Goal: Transaction & Acquisition: Purchase product/service

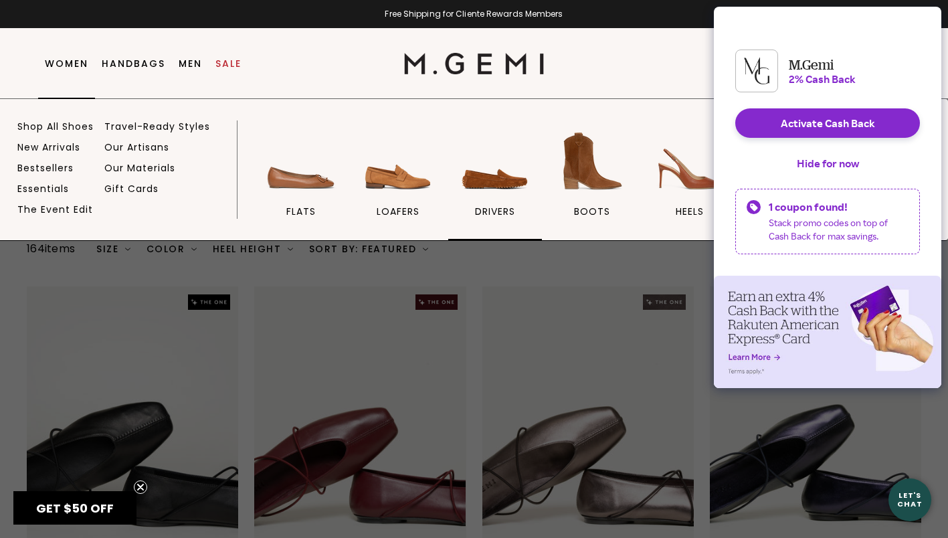
click at [473, 183] on img at bounding box center [495, 161] width 75 height 75
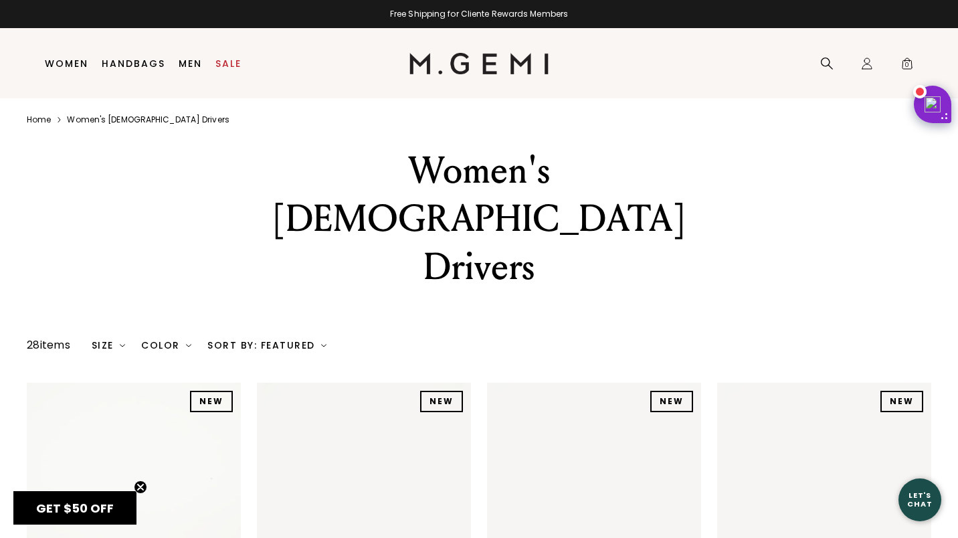
click at [74, 62] on div "Close dialog Don't Forget ENJOY $50 OFF Don’t see something you love? We launch…" at bounding box center [479, 269] width 958 height 538
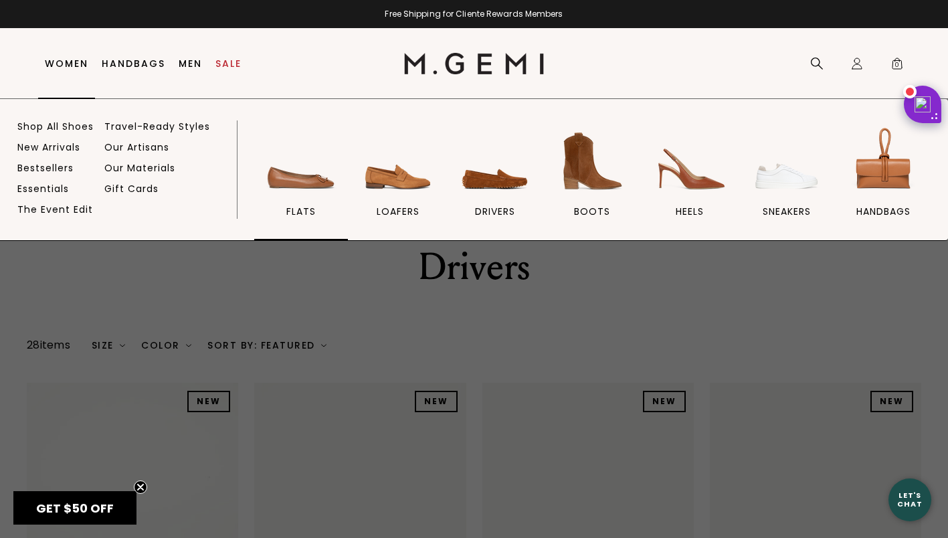
click at [286, 181] on img at bounding box center [301, 161] width 75 height 75
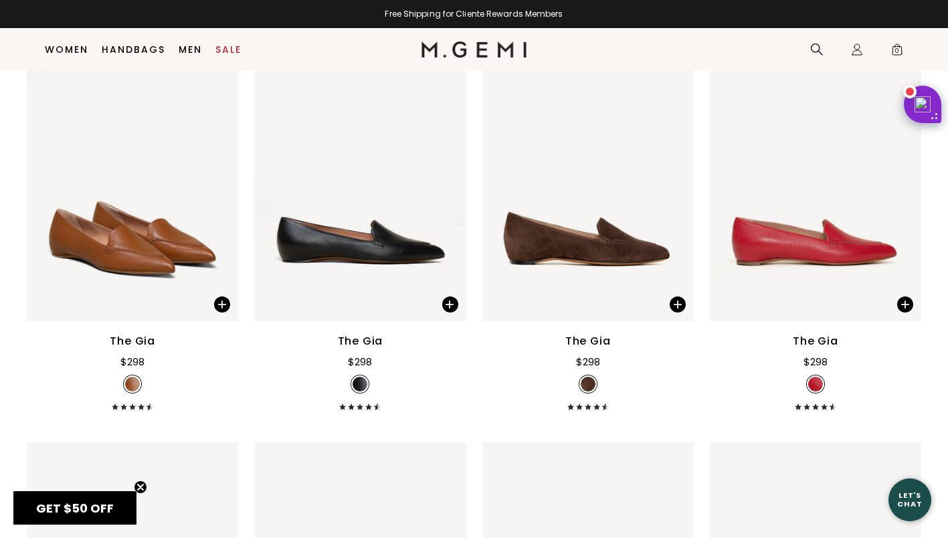
scroll to position [1046, 0]
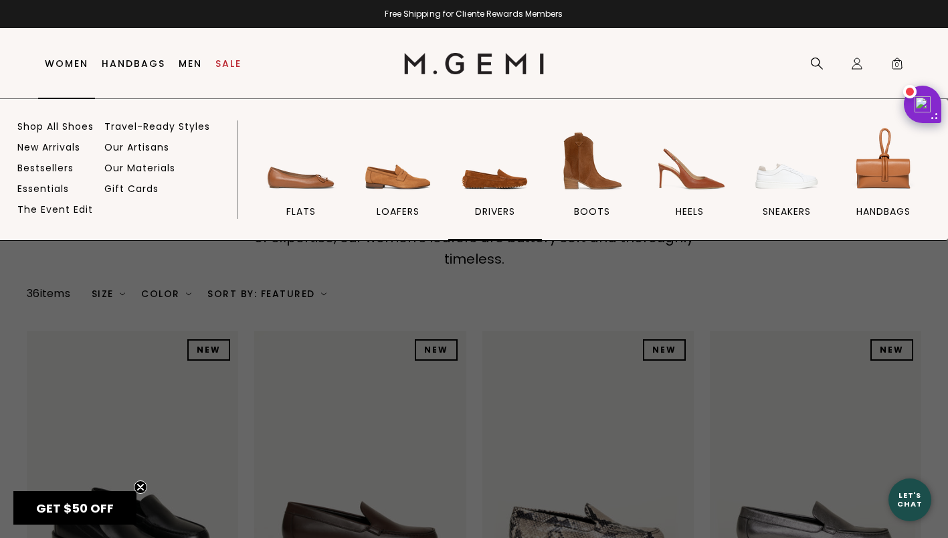
click at [487, 184] on img at bounding box center [495, 161] width 75 height 75
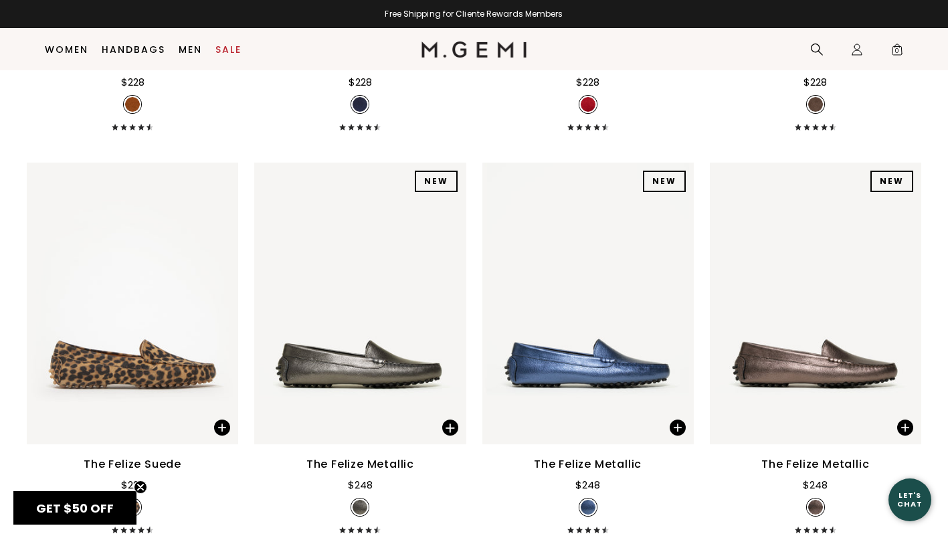
scroll to position [1402, 0]
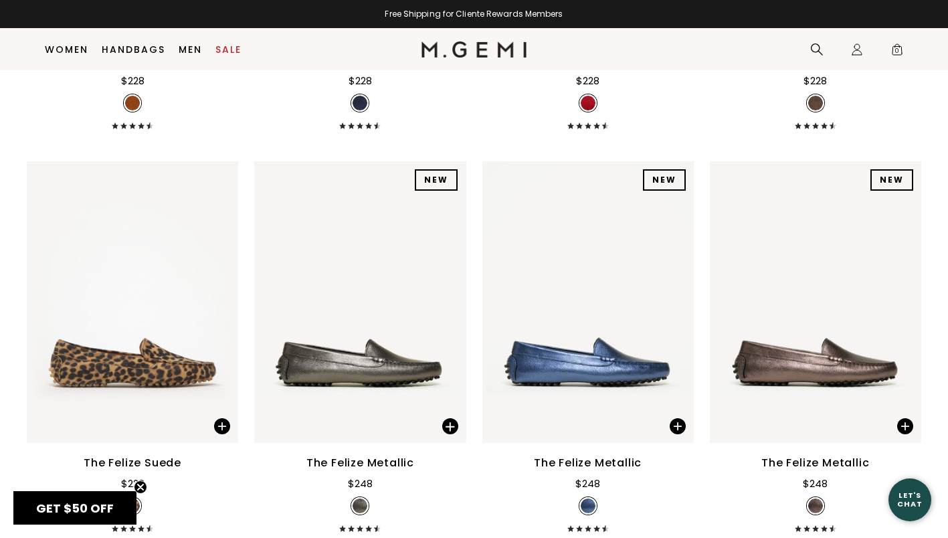
click at [686, 455] on div "The Felize Metallic $248" at bounding box center [587, 493] width 211 height 77
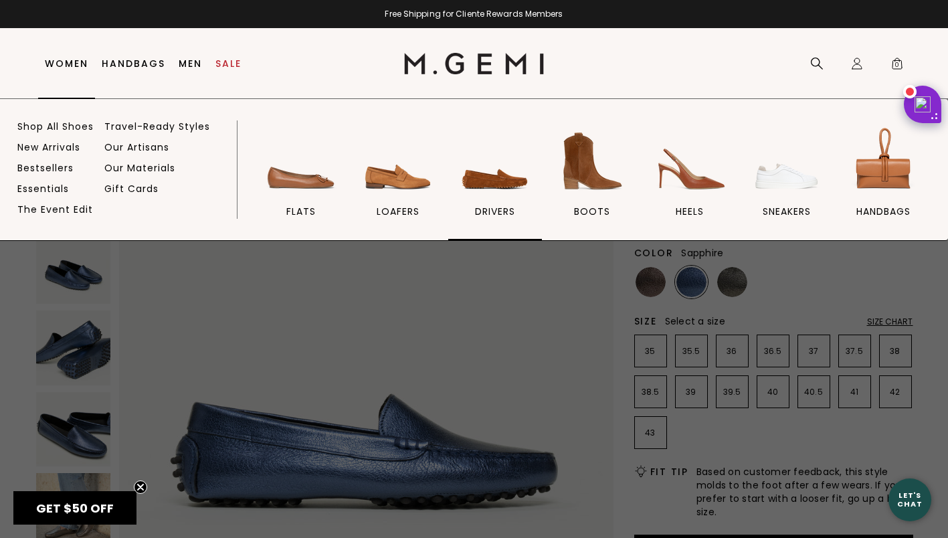
click at [487, 187] on img at bounding box center [495, 161] width 75 height 75
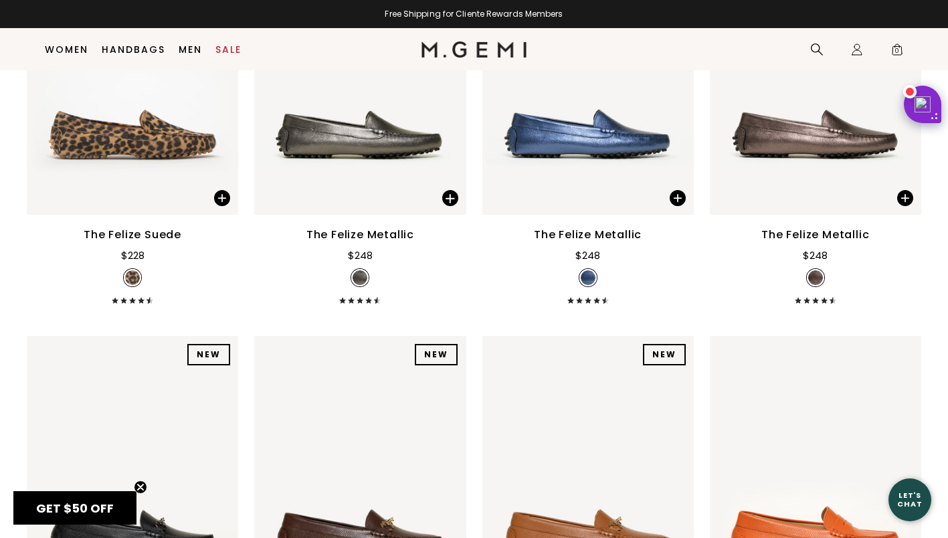
scroll to position [1684, 0]
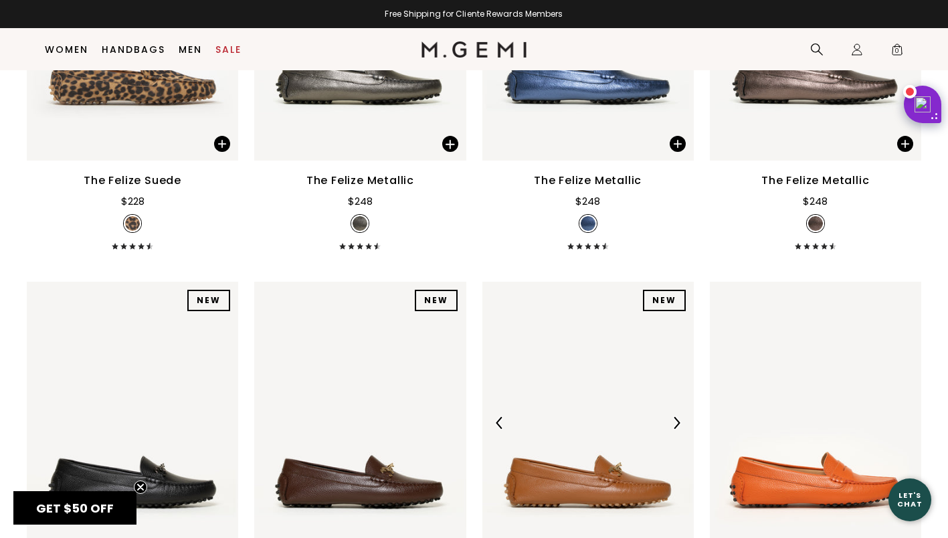
click at [630, 387] on img at bounding box center [587, 423] width 211 height 282
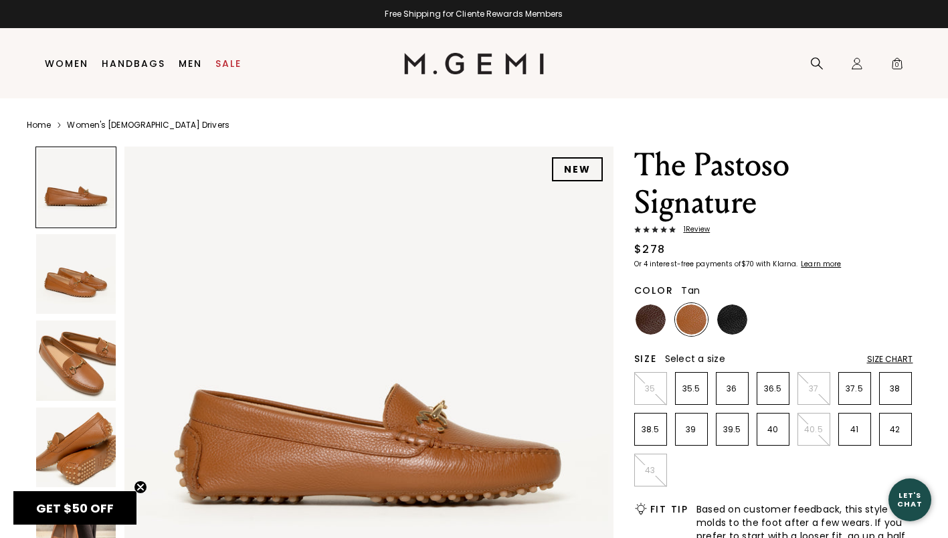
click at [89, 359] on img at bounding box center [76, 360] width 80 height 80
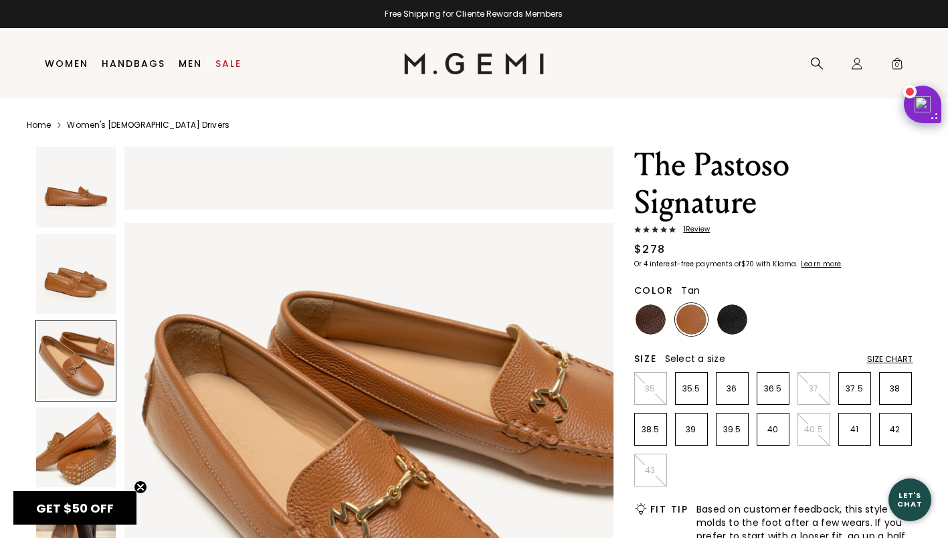
scroll to position [984, 0]
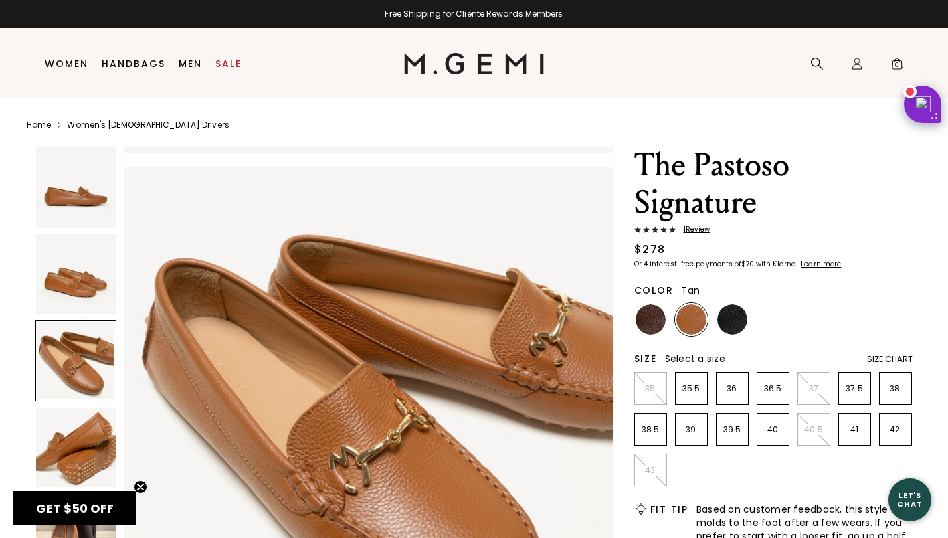
click at [692, 316] on img at bounding box center [691, 319] width 30 height 30
click at [692, 425] on p "39" at bounding box center [691, 429] width 31 height 11
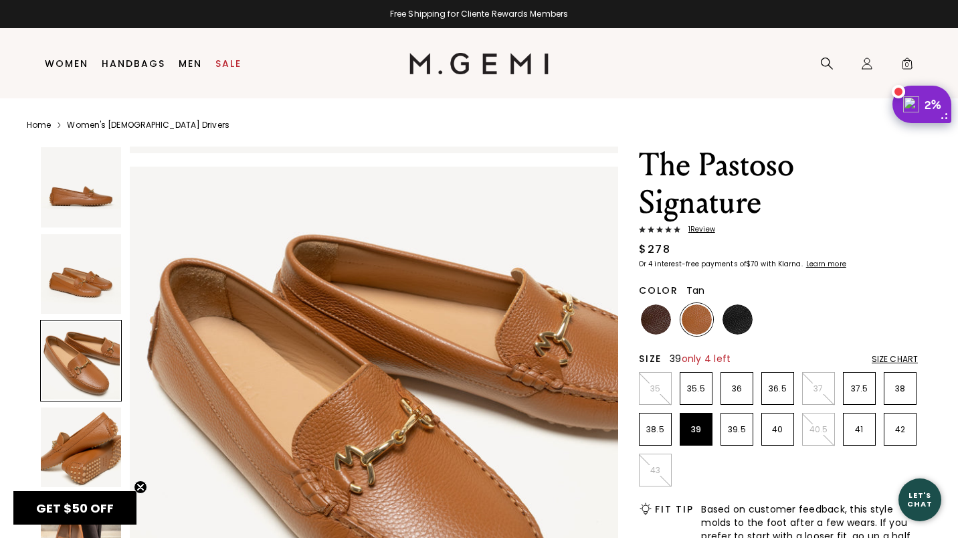
click at [928, 108] on div "2%" at bounding box center [932, 104] width 17 height 16
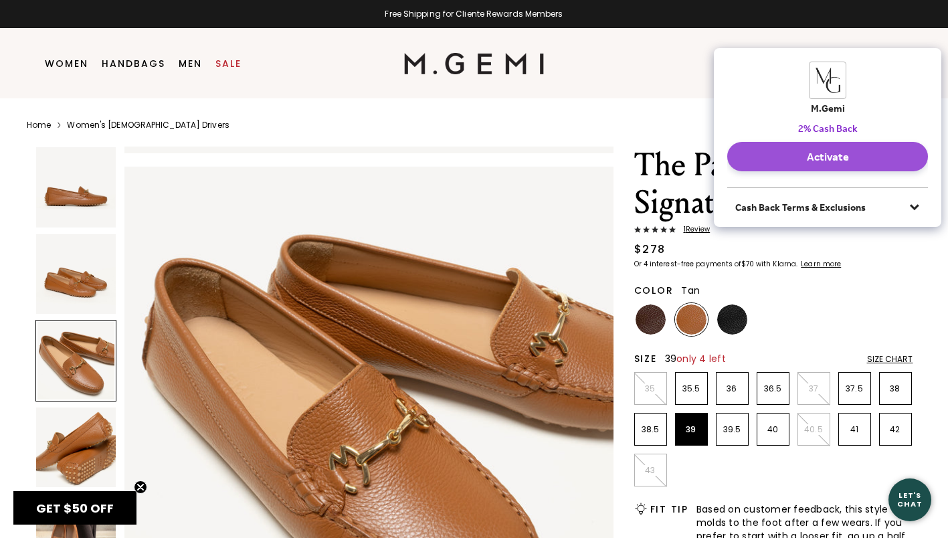
click at [790, 158] on button "Activate" at bounding box center [827, 156] width 201 height 29
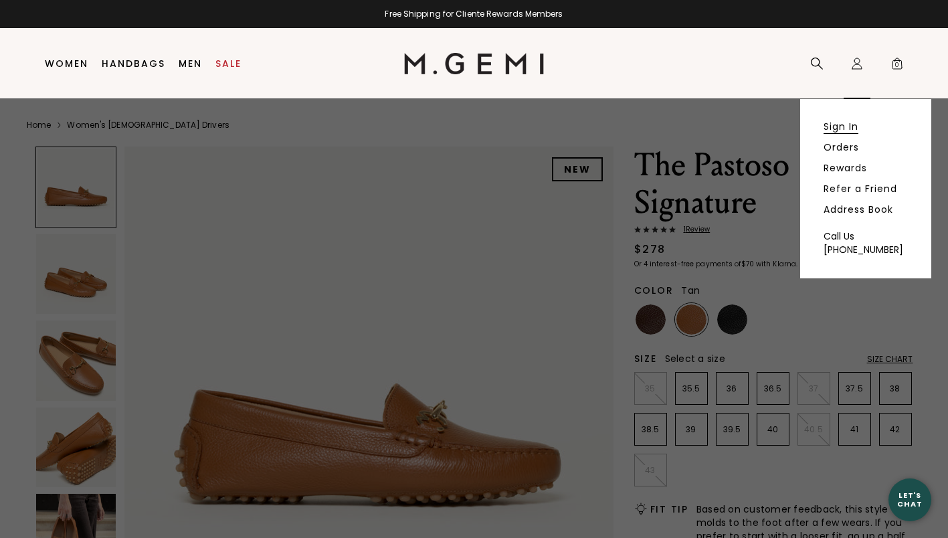
click at [837, 123] on link "Sign In" at bounding box center [840, 126] width 35 height 12
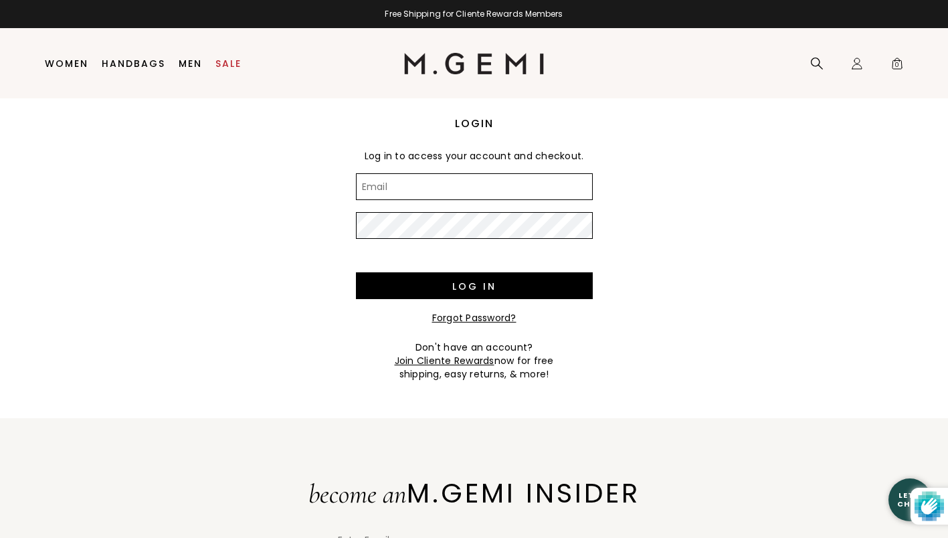
click at [476, 189] on input "Email" at bounding box center [474, 186] width 237 height 27
type input "[EMAIL_ADDRESS][DOMAIN_NAME]"
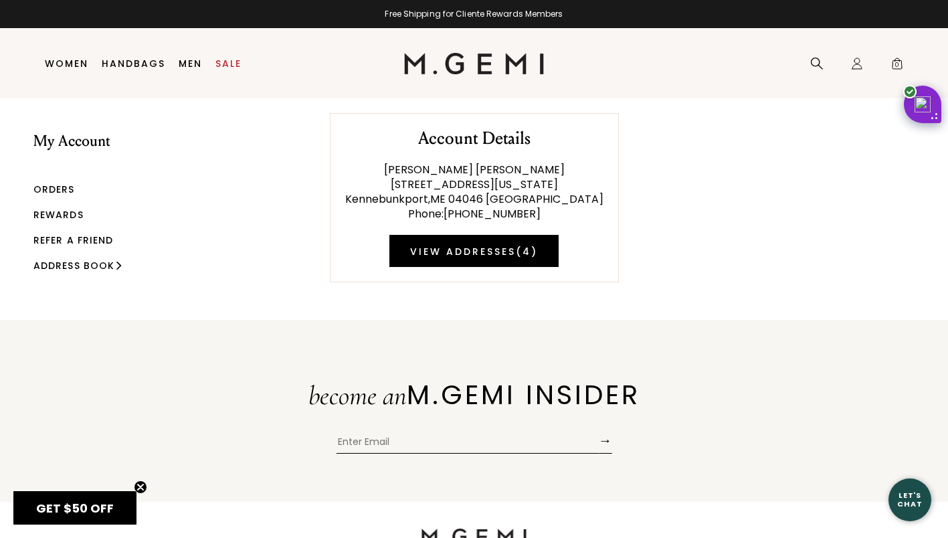
drag, startPoint x: 415, startPoint y: 438, endPoint x: 336, endPoint y: 353, distance: 116.4
click at [336, 353] on div "become an M.GEMI INSIDER → Submit" at bounding box center [474, 411] width 948 height 182
click at [780, 144] on div "My Account Orders Rewards Refer a Friend Address Book Account Details [PERSON_N…" at bounding box center [474, 190] width 948 height 184
click at [64, 208] on link "Rewards" at bounding box center [58, 214] width 50 height 13
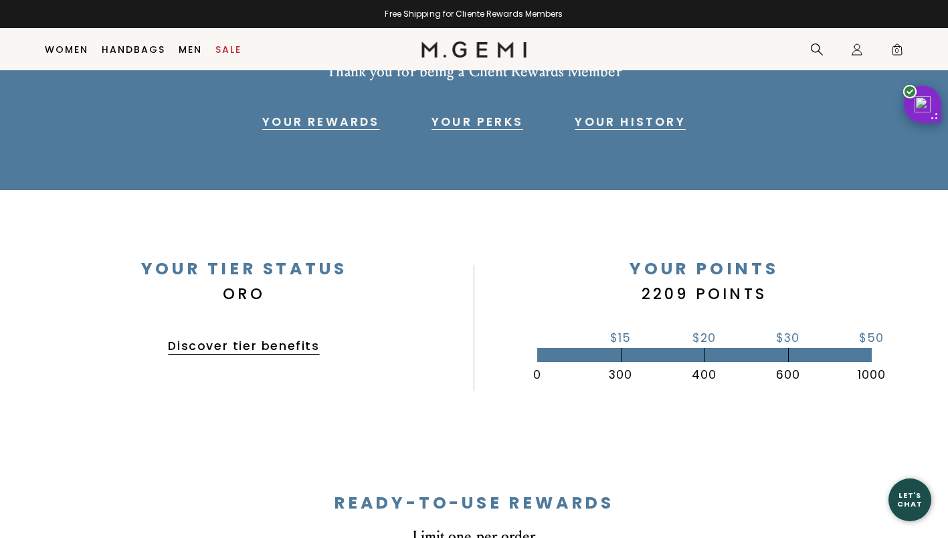
scroll to position [173, 0]
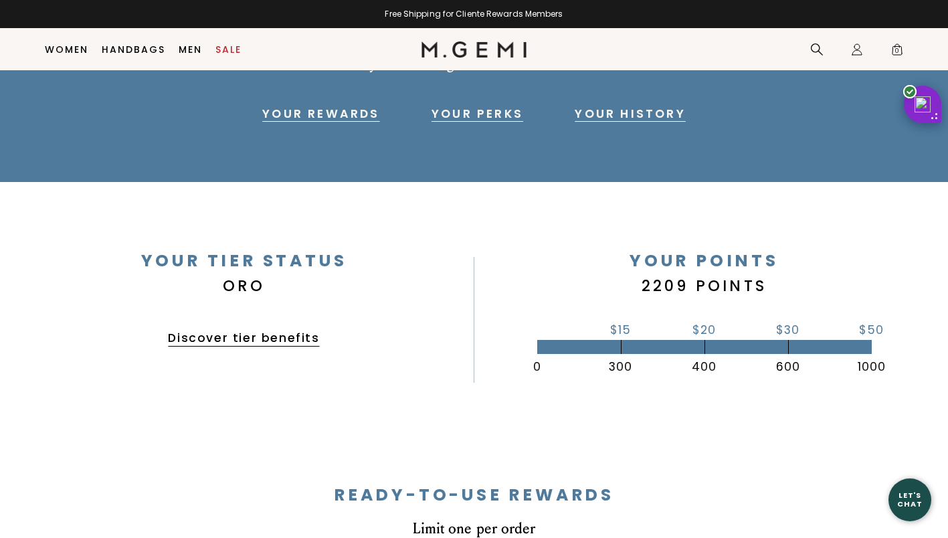
click at [256, 336] on link "Discover tier benefits" at bounding box center [243, 338] width 151 height 16
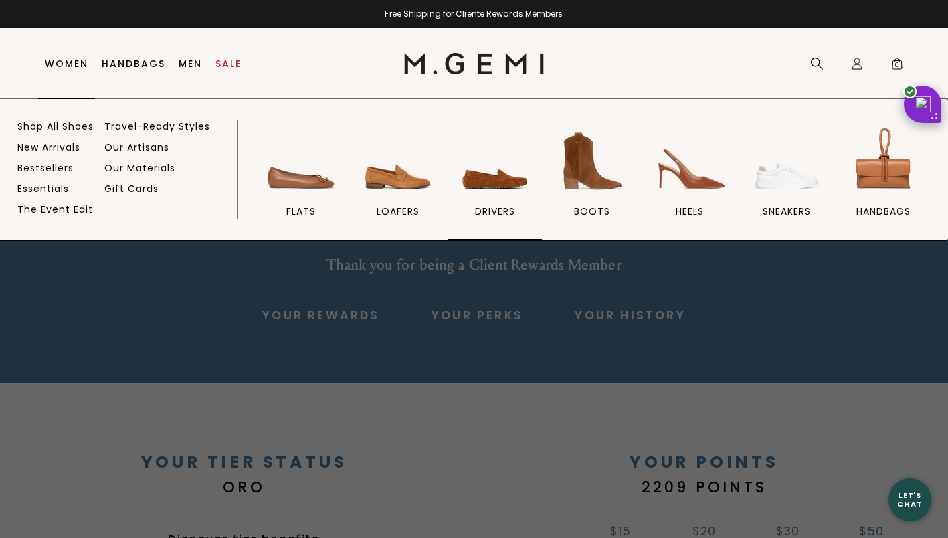
click at [494, 183] on img at bounding box center [495, 161] width 75 height 75
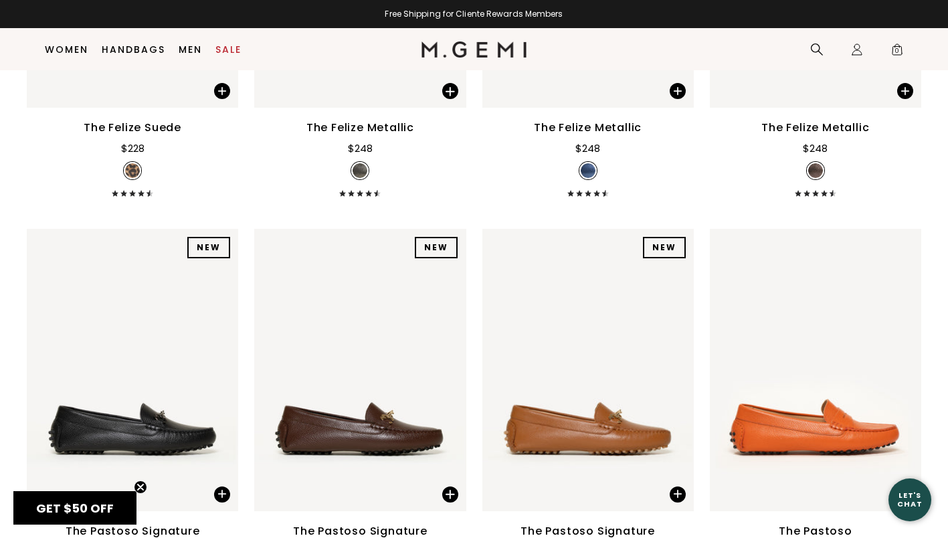
scroll to position [1739, 0]
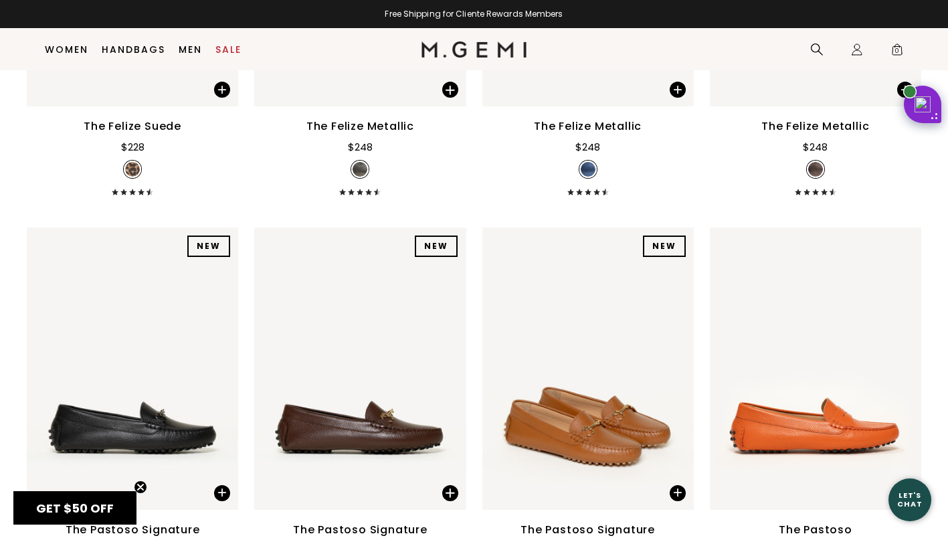
click at [571, 522] on div "The Pastoso Signature" at bounding box center [587, 530] width 134 height 16
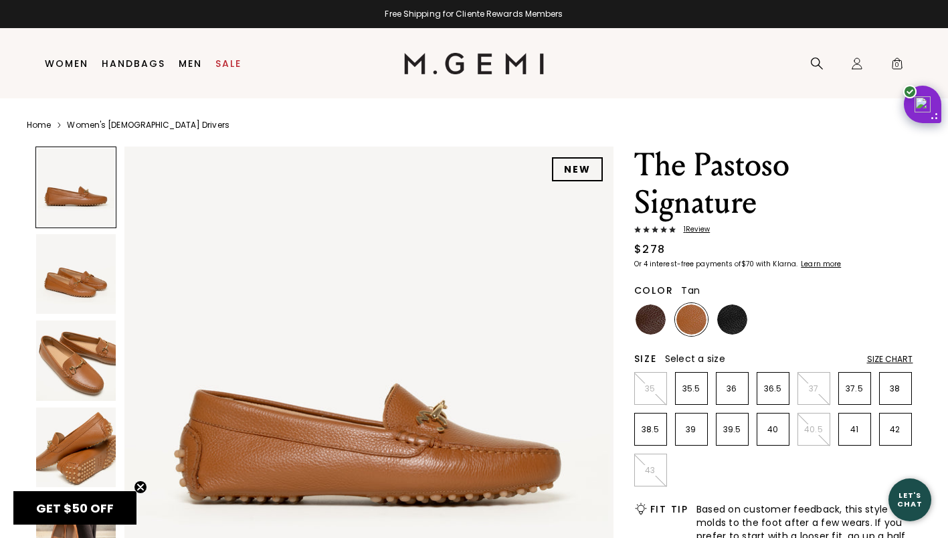
click at [696, 312] on img at bounding box center [691, 319] width 30 height 30
click at [690, 433] on p "39" at bounding box center [691, 429] width 31 height 11
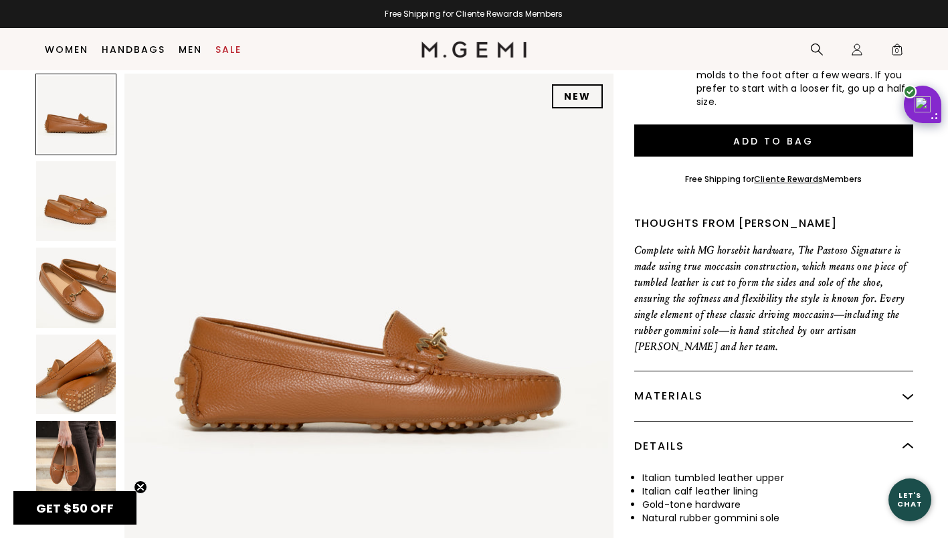
scroll to position [424, 0]
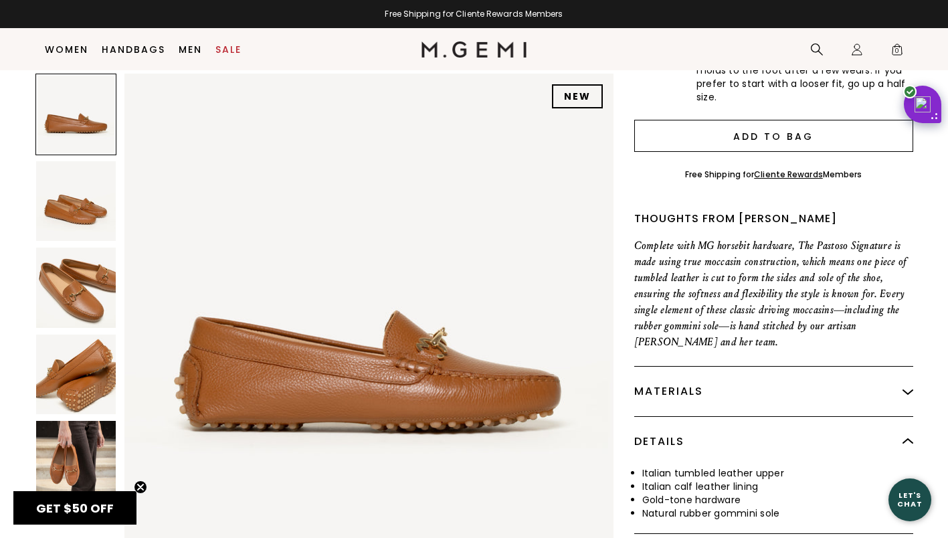
click at [738, 132] on button "Add to Bag" at bounding box center [773, 136] width 279 height 32
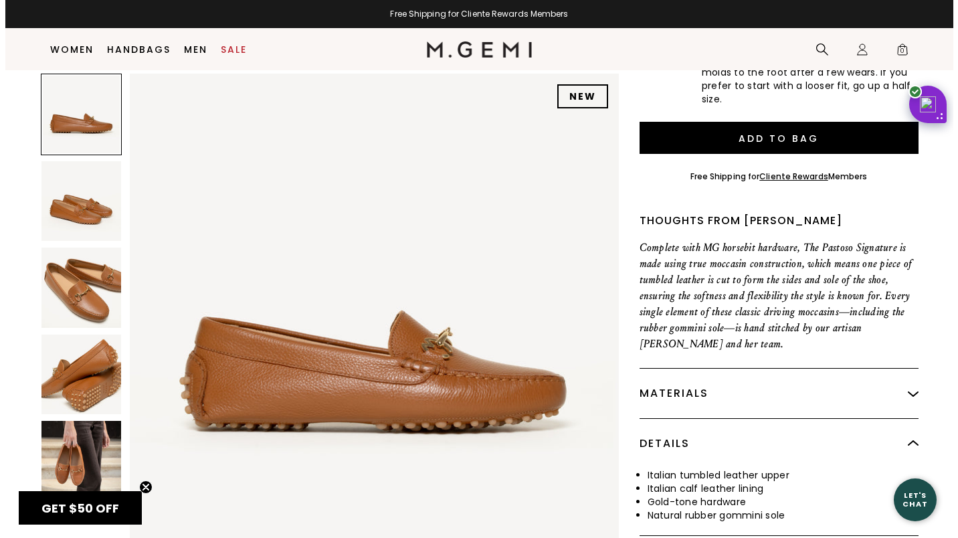
scroll to position [0, 0]
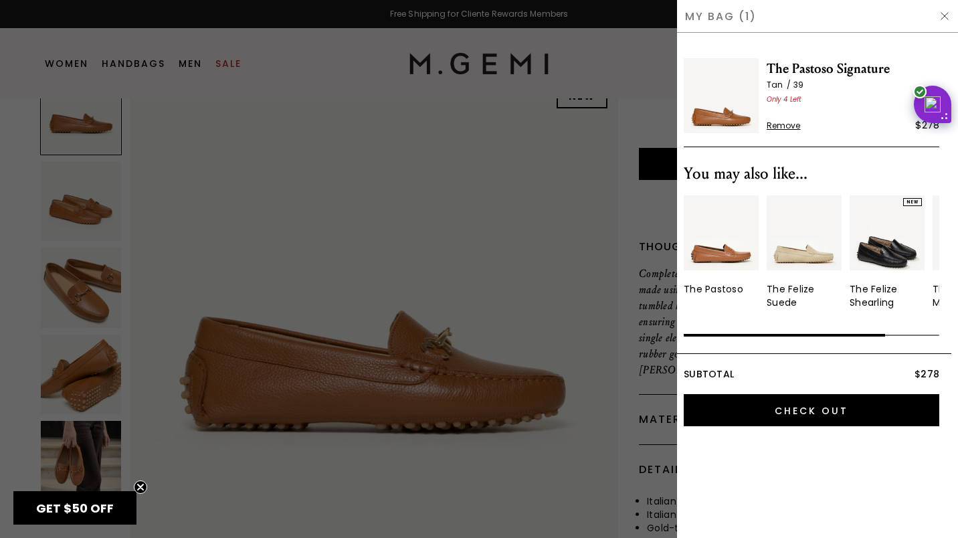
click at [475, 245] on div at bounding box center [479, 269] width 958 height 538
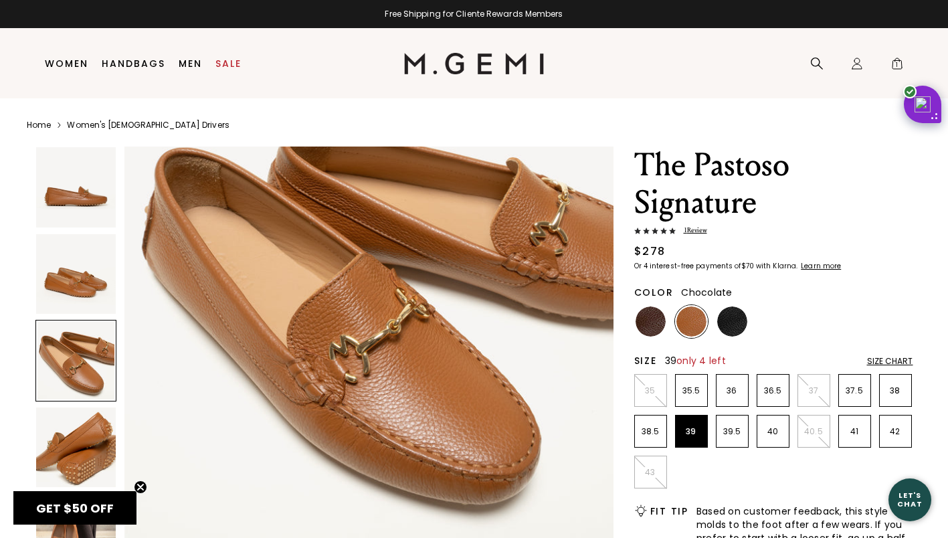
click at [650, 318] on img at bounding box center [650, 321] width 30 height 30
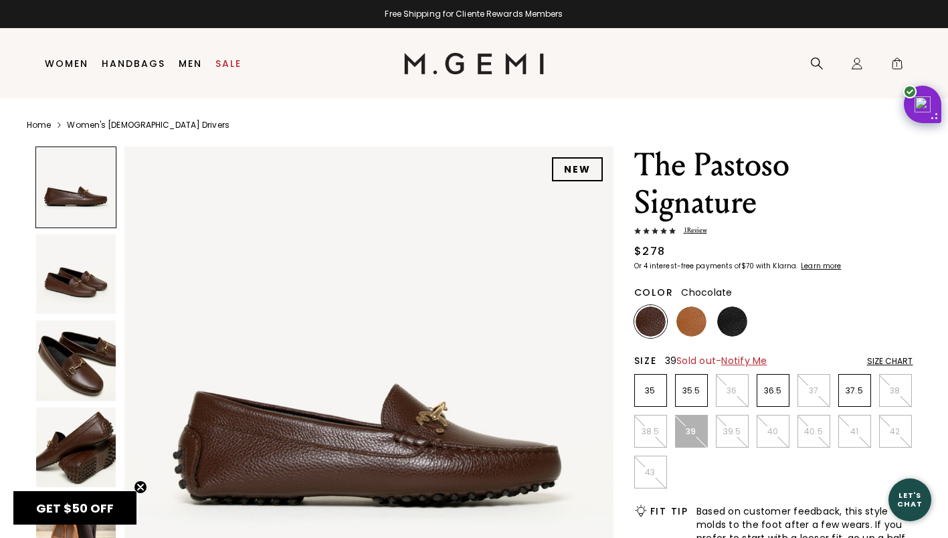
click at [50, 365] on img at bounding box center [76, 360] width 80 height 80
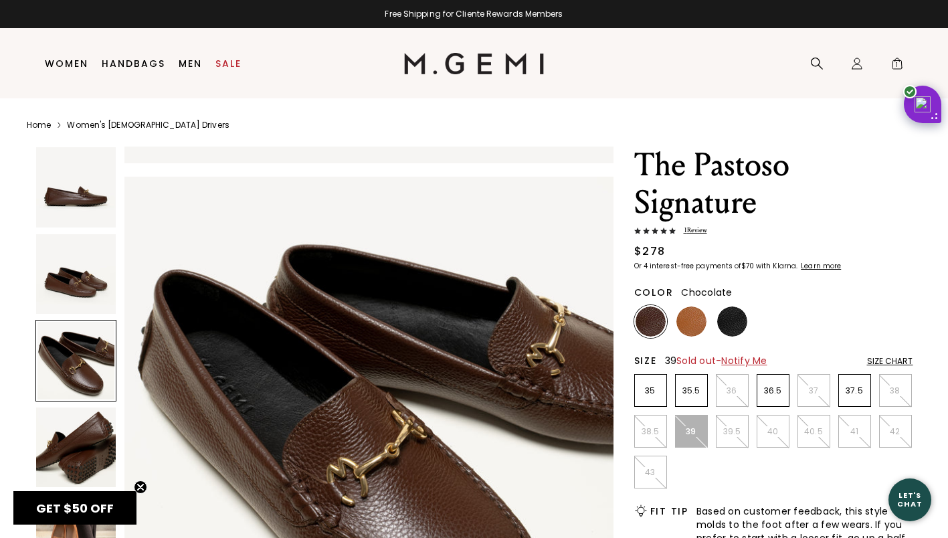
scroll to position [984, 0]
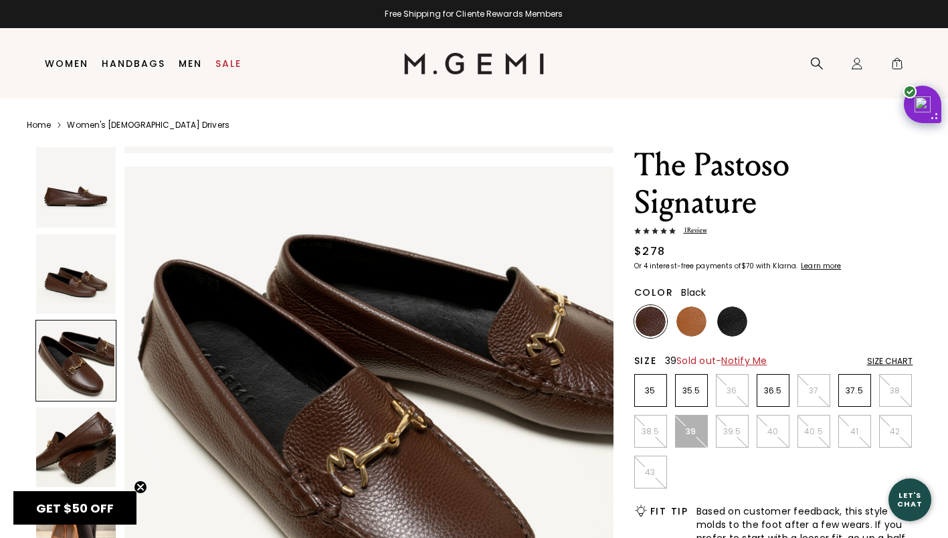
click at [740, 317] on img at bounding box center [732, 321] width 30 height 30
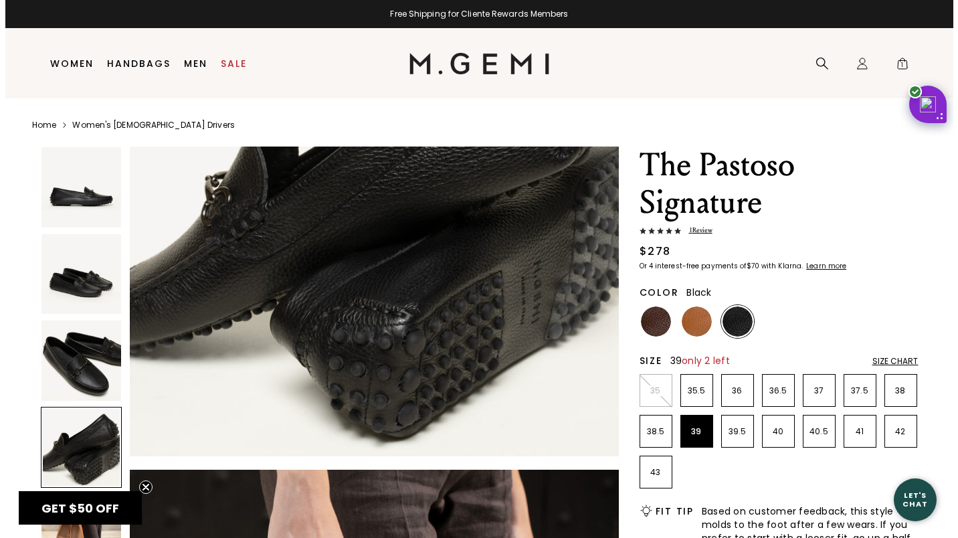
scroll to position [1981, 0]
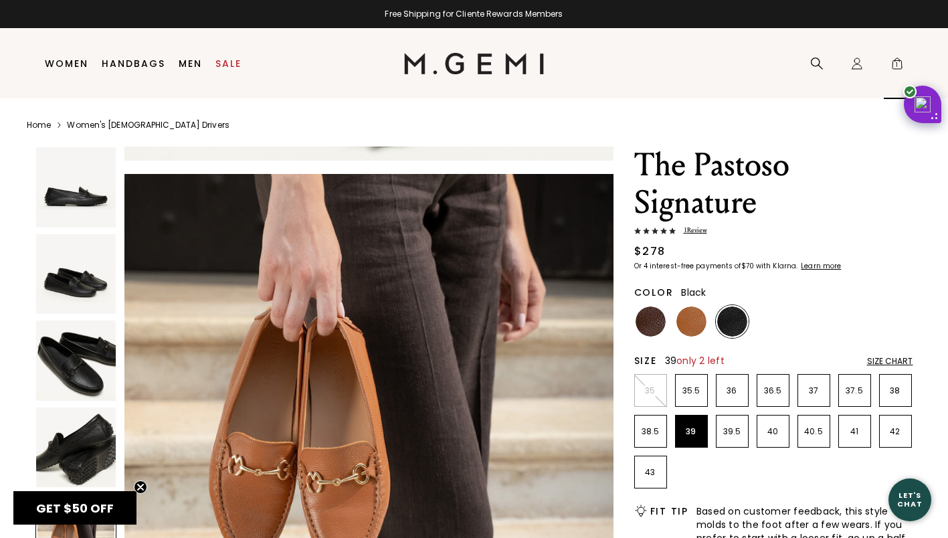
click at [901, 60] on span "1" at bounding box center [896, 66] width 13 height 13
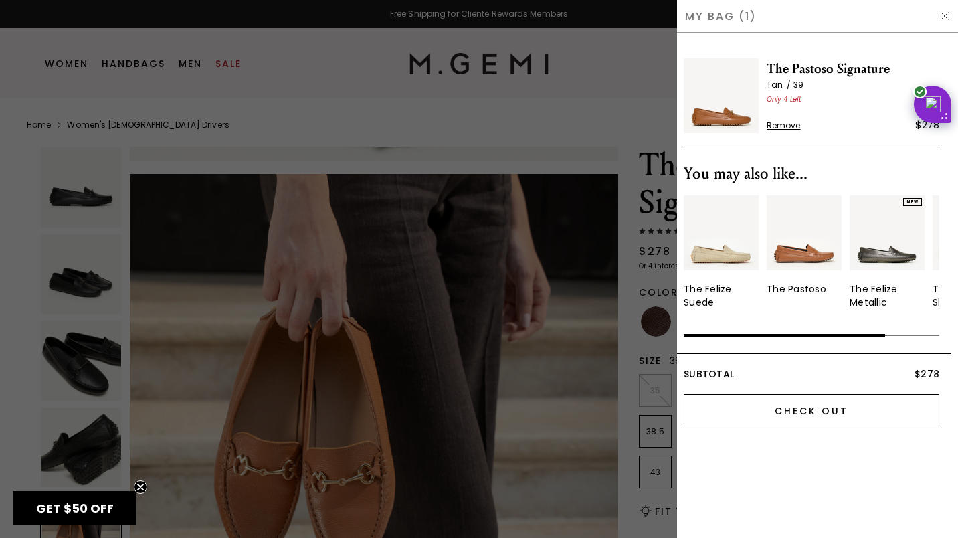
click at [769, 418] on input "Check Out" at bounding box center [812, 410] width 256 height 32
